Goal: Communication & Community: Answer question/provide support

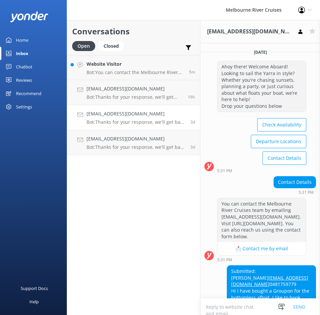
scroll to position [2, 0]
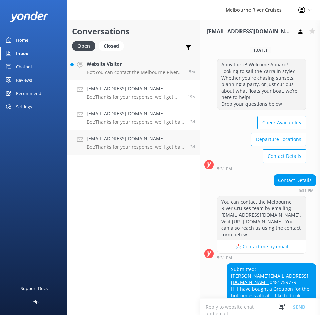
drag, startPoint x: 125, startPoint y: 139, endPoint x: 157, endPoint y: 95, distance: 54.3
click at [125, 139] on h4 "[EMAIL_ADDRESS][DOMAIN_NAME]" at bounding box center [135, 138] width 99 height 7
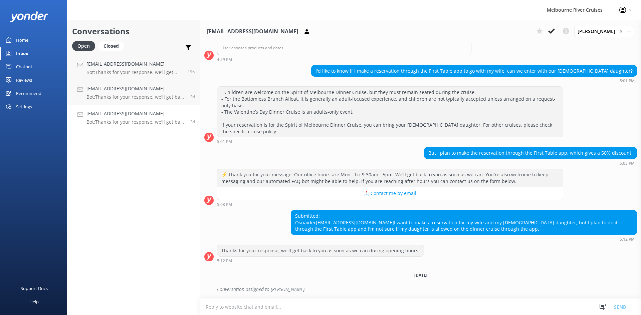
scroll to position [142, 0]
click at [121, 99] on p "Bot: Thanks for your response, we'll get back to you as soon as we can during o…" at bounding box center [135, 97] width 99 height 6
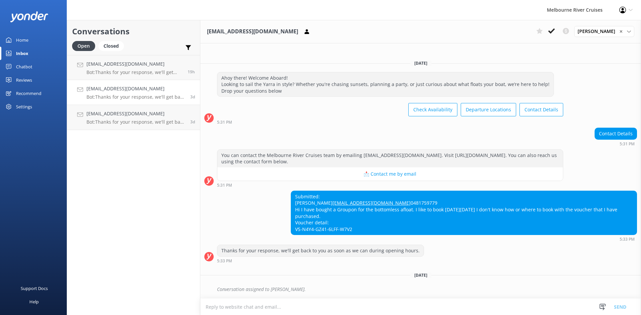
click at [114, 93] on div "[EMAIL_ADDRESS][DOMAIN_NAME] Bot: Thanks for your response, we'll get back to y…" at bounding box center [135, 92] width 99 height 15
click at [116, 115] on h4 "[EMAIL_ADDRESS][DOMAIN_NAME]" at bounding box center [135, 113] width 99 height 7
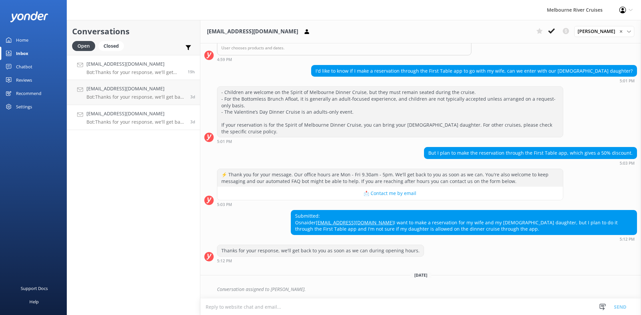
click at [136, 72] on p "Bot: Thanks for your response, we'll get back to you as soon as we can during o…" at bounding box center [134, 72] width 96 height 6
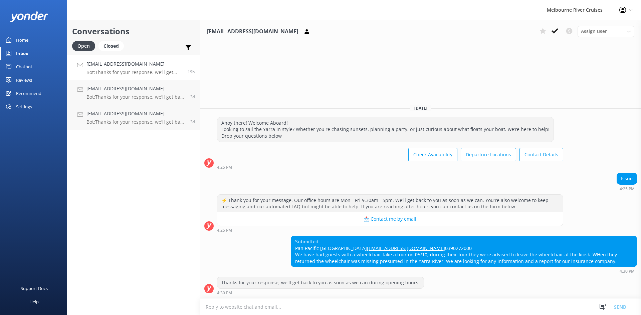
click at [103, 51] on div "Open Closed" at bounding box center [99, 49] width 55 height 16
click at [109, 49] on div "Closed" at bounding box center [110, 46] width 25 height 10
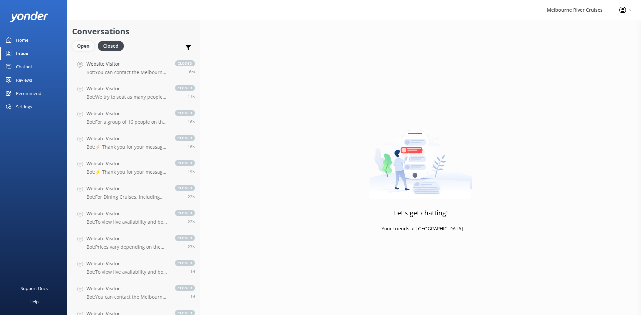
click at [86, 45] on div "Open" at bounding box center [83, 46] width 22 height 10
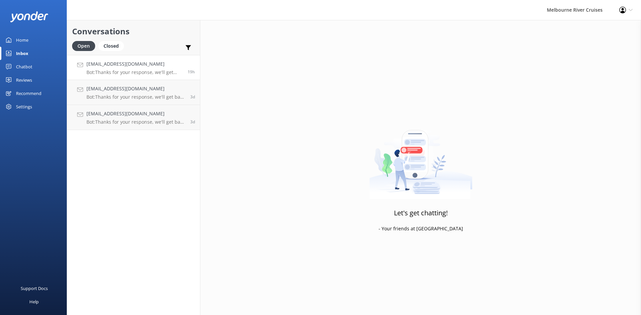
click at [98, 68] on h4 "[EMAIL_ADDRESS][DOMAIN_NAME]" at bounding box center [134, 63] width 96 height 7
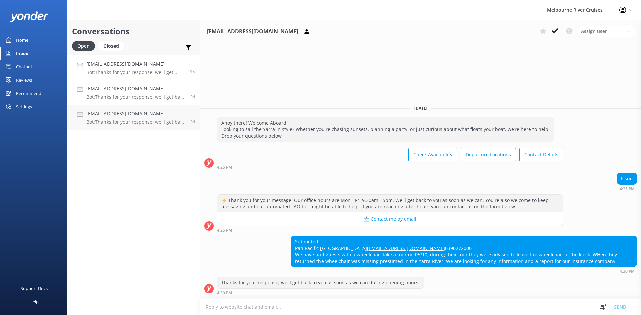
click at [122, 94] on p "Bot: Thanks for your response, we'll get back to you as soon as we can during o…" at bounding box center [135, 97] width 99 height 6
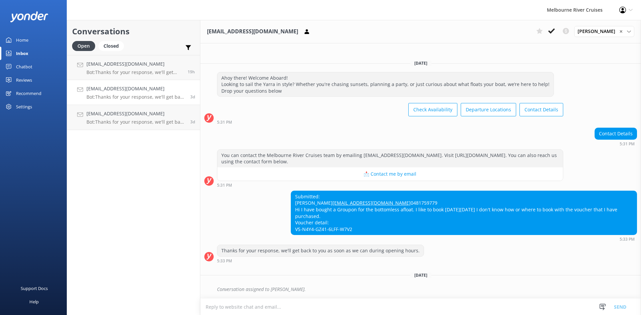
scroll to position [2, 0]
click at [117, 111] on h4 "[EMAIL_ADDRESS][DOMAIN_NAME]" at bounding box center [135, 113] width 99 height 7
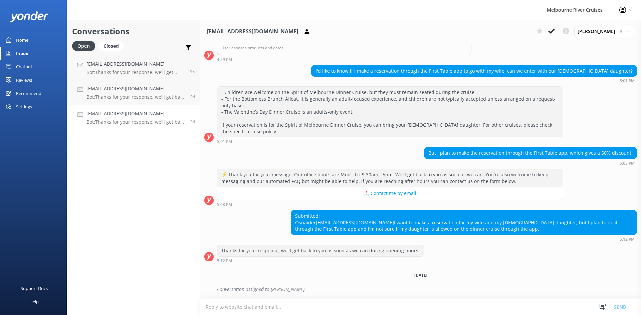
scroll to position [142, 0]
click at [113, 62] on h4 "[EMAIL_ADDRESS][DOMAIN_NAME]" at bounding box center [134, 63] width 96 height 7
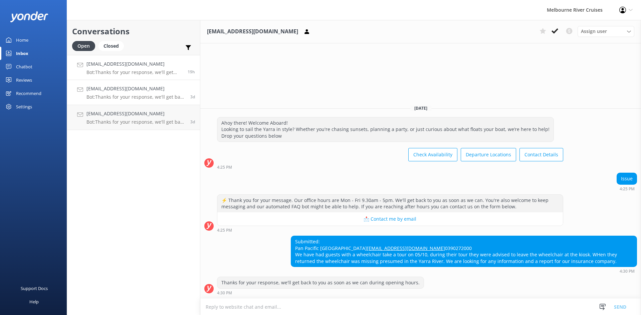
click at [134, 87] on h4 "[EMAIL_ADDRESS][DOMAIN_NAME]" at bounding box center [135, 88] width 99 height 7
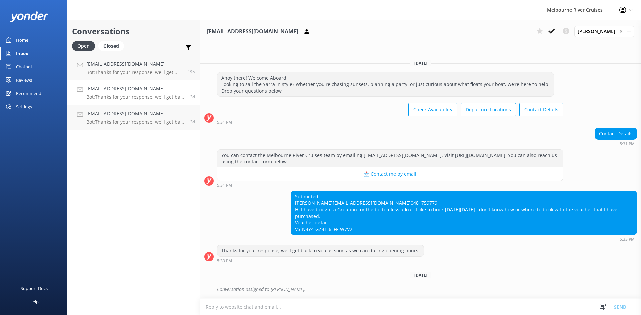
scroll to position [2, 0]
click at [126, 124] on p "Bot: Thanks for your response, we'll get back to you as soon as we can during o…" at bounding box center [135, 122] width 99 height 6
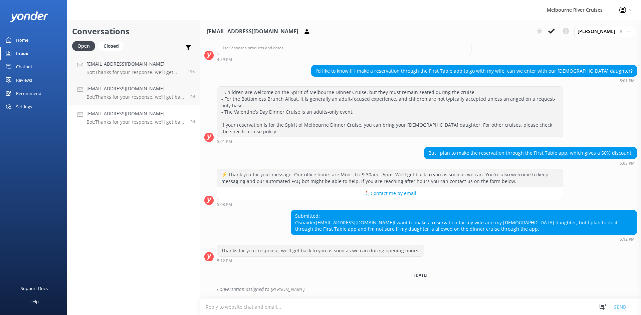
scroll to position [142, 0]
